Goal: Task Accomplishment & Management: Use online tool/utility

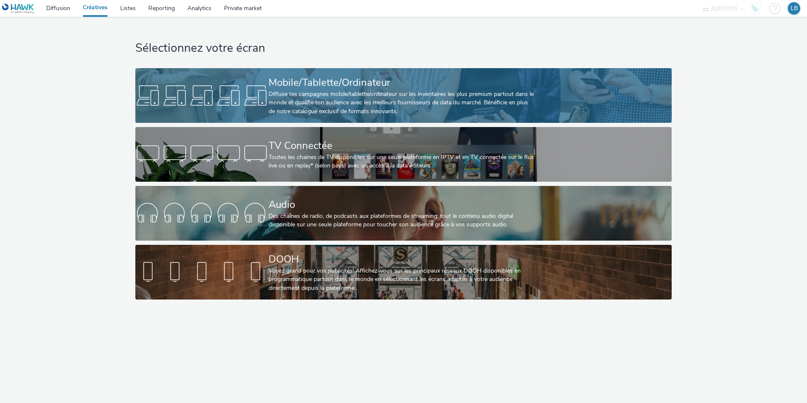
click at [254, 97] on div at bounding box center [201, 95] width 133 height 27
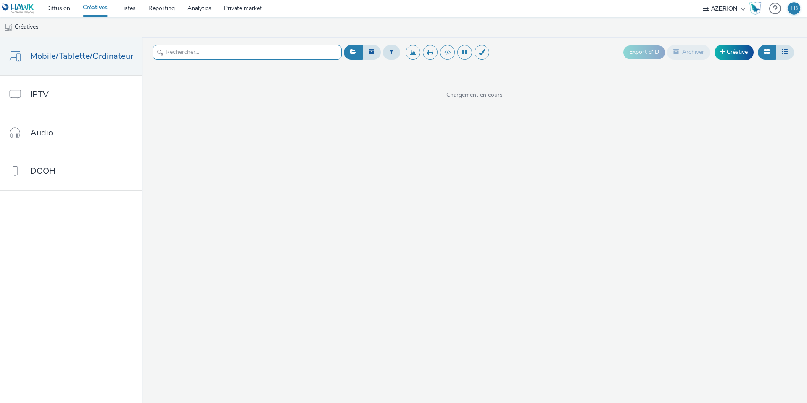
click at [172, 45] on input "text" at bounding box center [247, 52] width 189 height 15
click at [170, 51] on input "sstoll" at bounding box center [247, 52] width 189 height 15
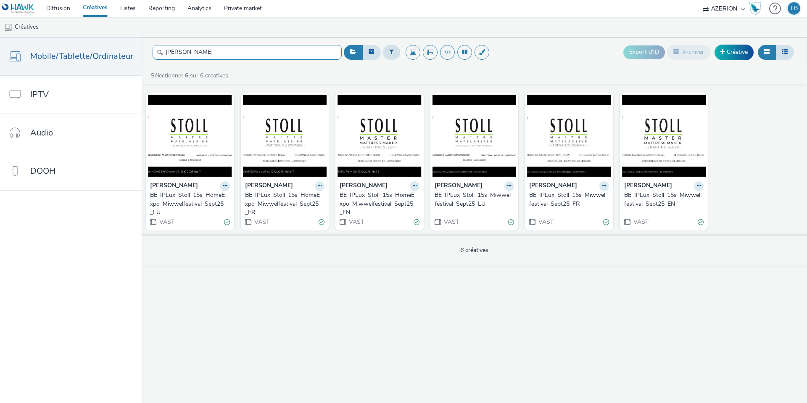
type input "[PERSON_NAME]"
click at [195, 200] on div "BE_IPLux_Stoll_15s_HomeExpo_Miwwelfestival_Sept25_LU" at bounding box center [188, 204] width 77 height 26
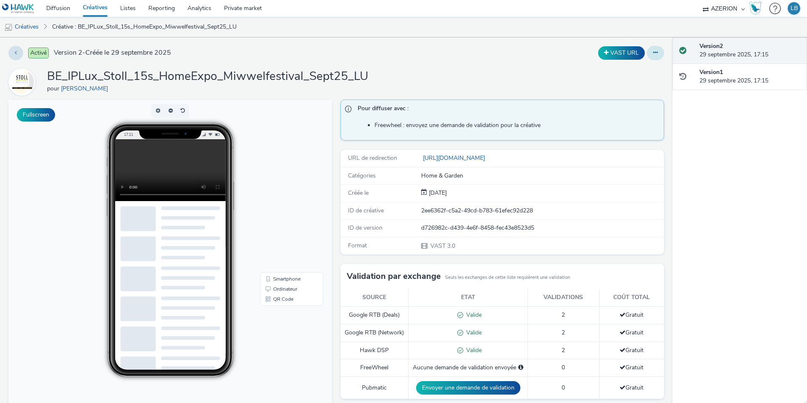
click at [653, 55] on icon at bounding box center [655, 53] width 5 height 6
click at [639, 72] on link "Modifier" at bounding box center [632, 69] width 63 height 17
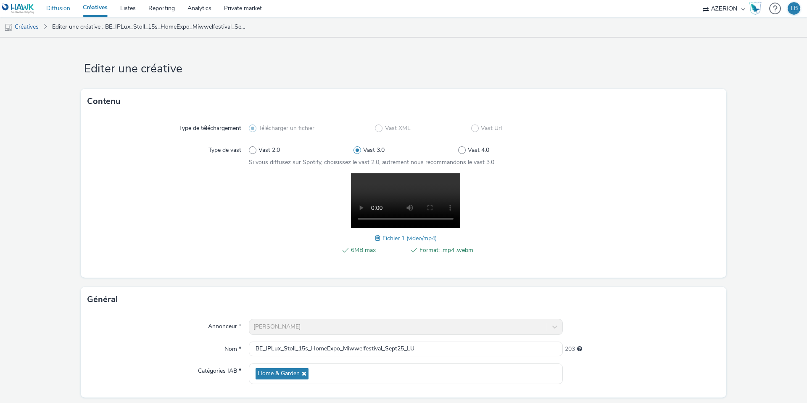
click at [59, 8] on link "Diffusion" at bounding box center [58, 8] width 37 height 17
